Goal: Complete application form

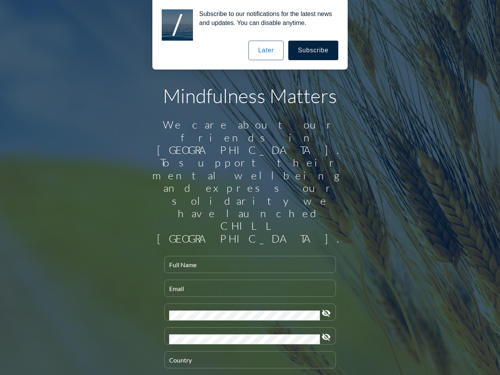
click at [247, 263] on input "Full Name" at bounding box center [250, 268] width 162 height 10
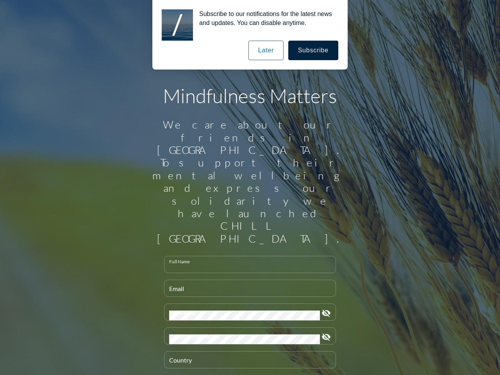
click at [247, 287] on input "Email" at bounding box center [250, 292] width 162 height 10
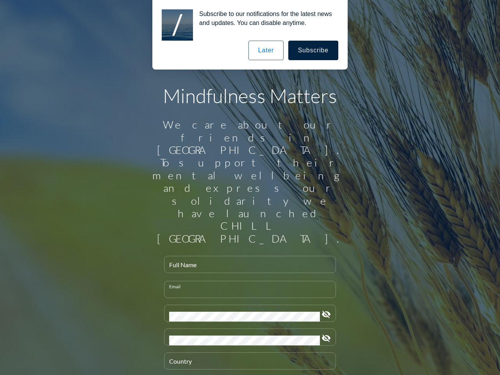
click at [247, 305] on div "Password" at bounding box center [244, 313] width 151 height 16
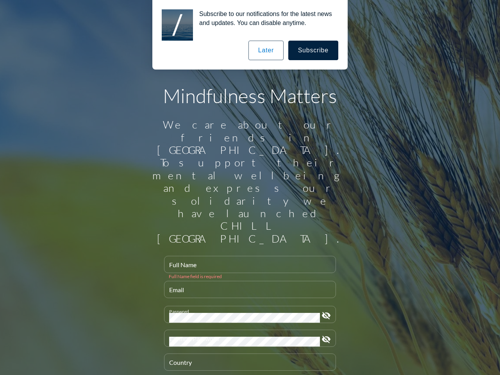
click at [323, 311] on icon "visibility_off" at bounding box center [326, 315] width 9 height 9
click at [247, 330] on div "Confirm Password" at bounding box center [244, 338] width 151 height 16
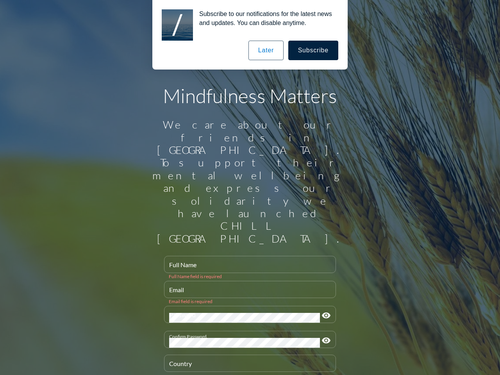
click at [323, 336] on icon "visibility" at bounding box center [326, 340] width 9 height 9
click at [247, 355] on div "Country" at bounding box center [250, 363] width 162 height 16
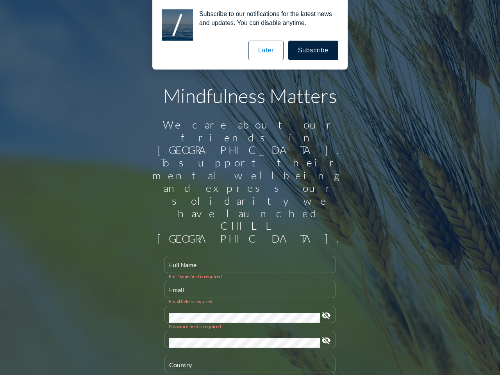
click at [314, 50] on button "Subscribe" at bounding box center [313, 51] width 50 height 20
